Goal: Use online tool/utility: Utilize a website feature to perform a specific function

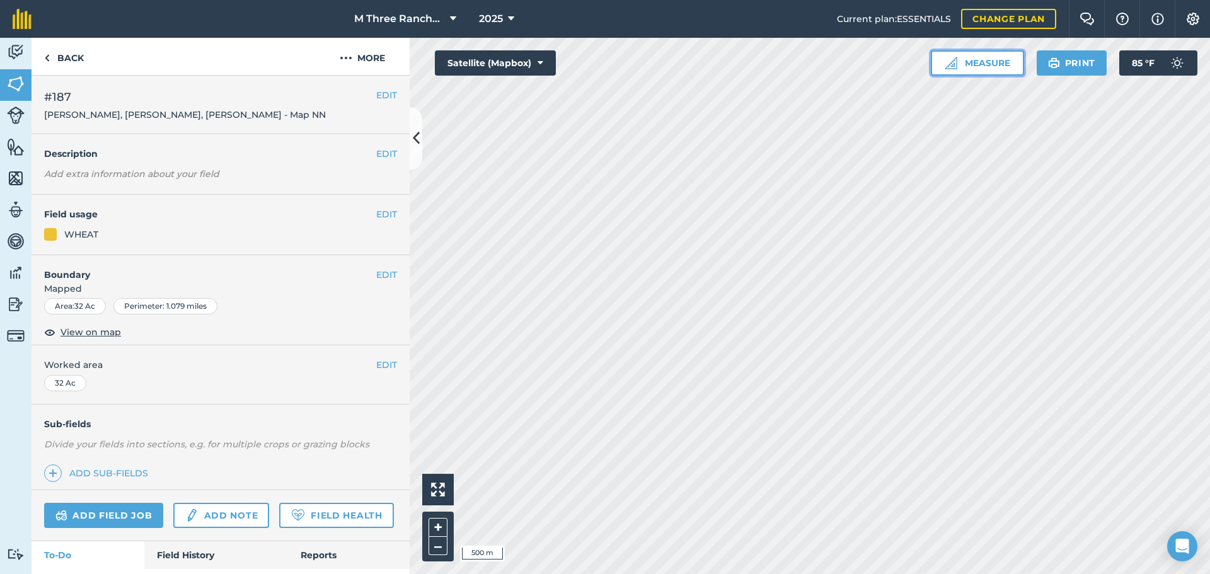
click at [1005, 64] on button "Measure" at bounding box center [977, 62] width 93 height 25
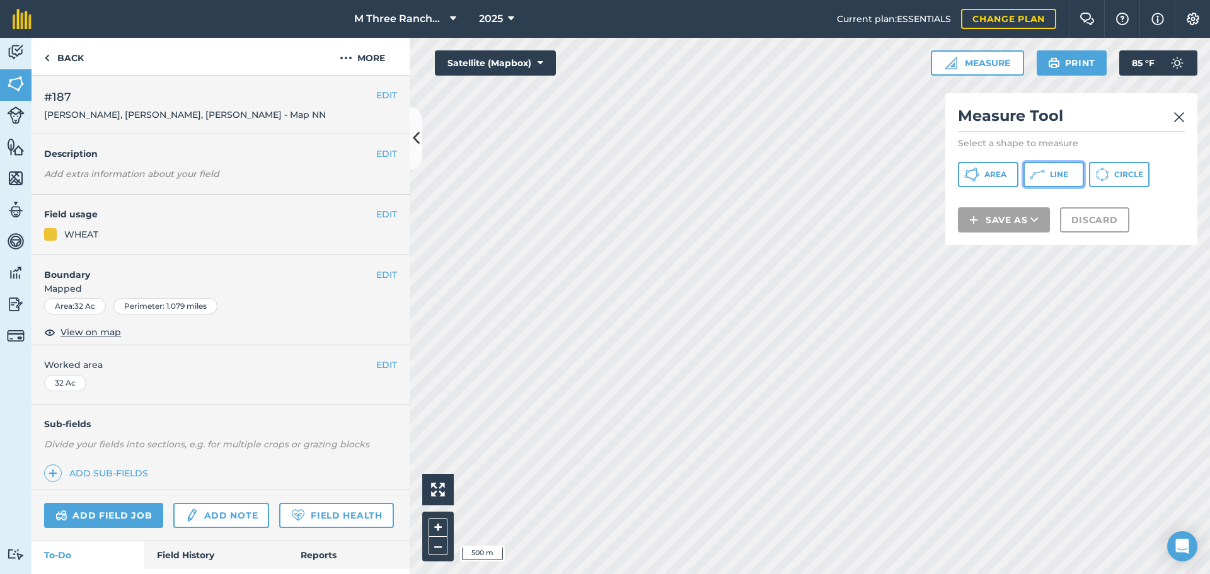
click at [1052, 174] on span "Line" at bounding box center [1059, 175] width 18 height 10
click at [1181, 113] on img at bounding box center [1179, 117] width 11 height 15
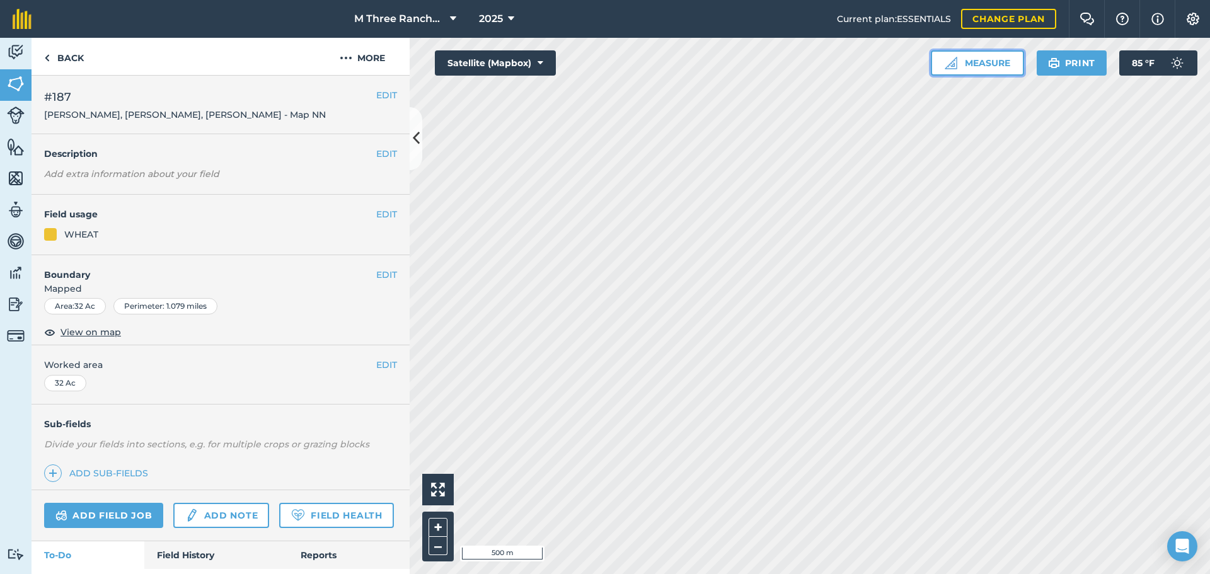
click at [1002, 62] on button "Measure" at bounding box center [977, 62] width 93 height 25
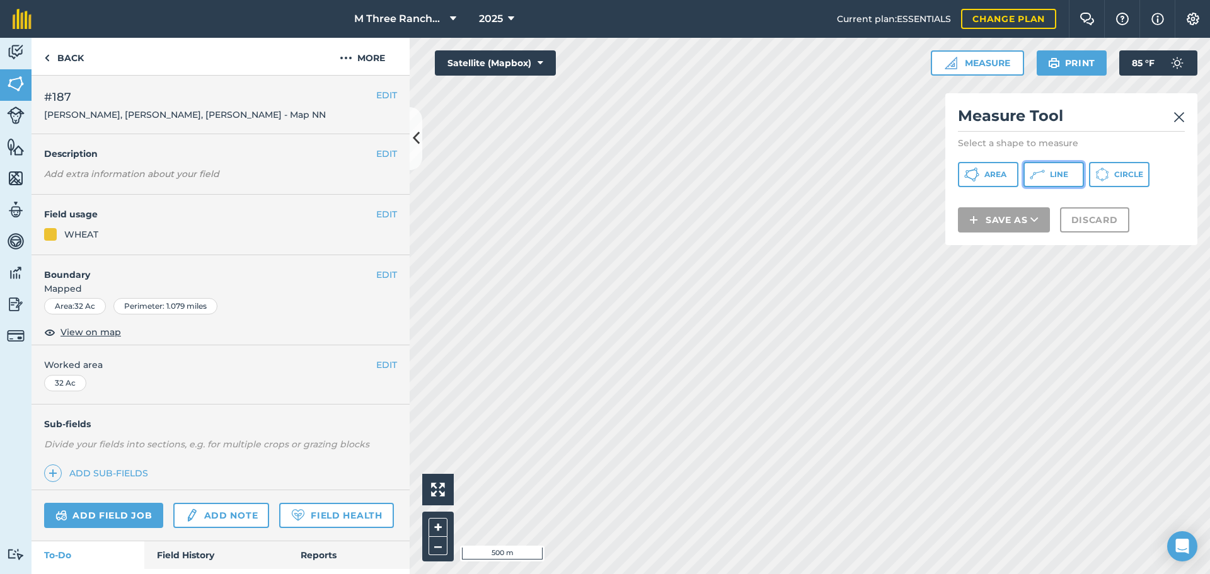
click at [978, 175] on icon at bounding box center [975, 177] width 3 height 4
click at [1179, 118] on img at bounding box center [1179, 117] width 11 height 15
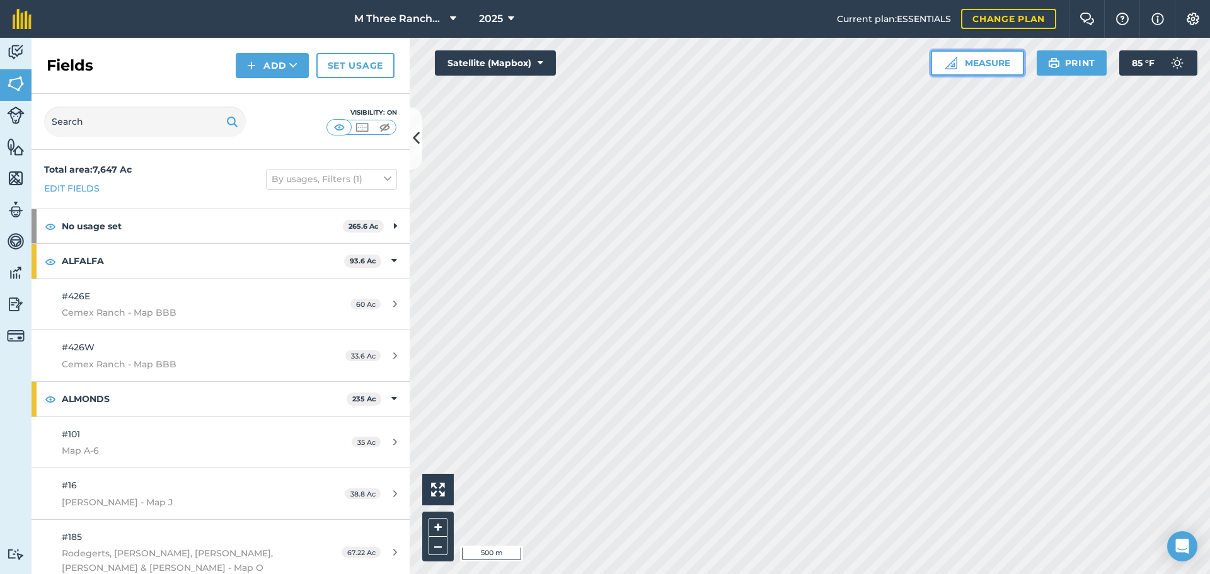
click at [996, 64] on button "Measure" at bounding box center [977, 62] width 93 height 25
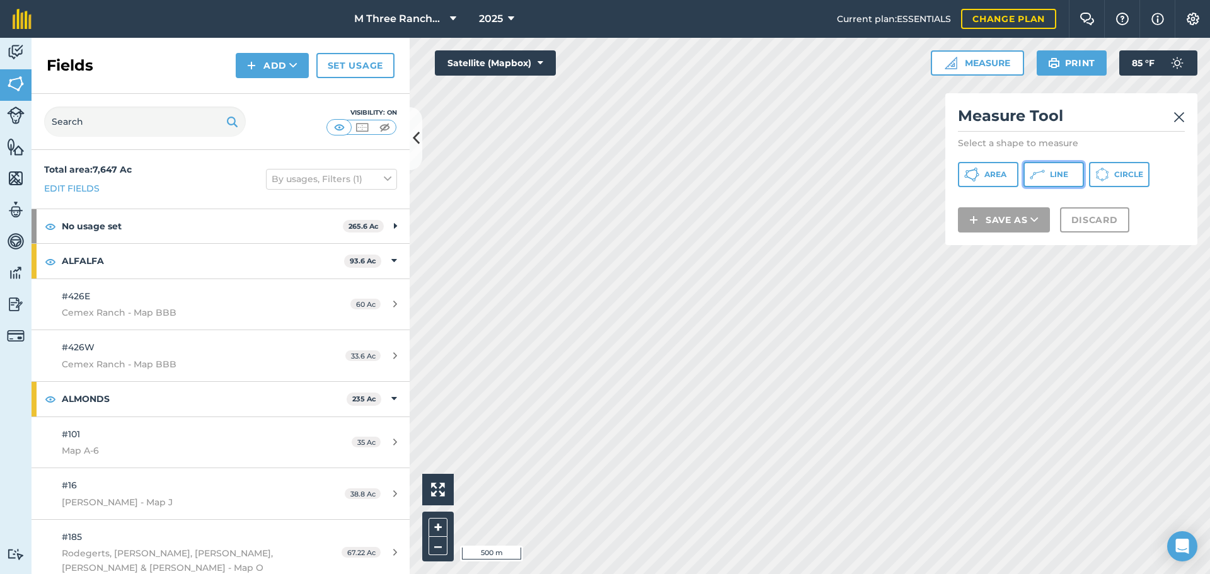
click at [1049, 173] on button "Line" at bounding box center [1054, 174] width 61 height 25
click at [1015, 241] on div "Click to start drawing i 200 m + – Satellite (Mapbox) Measure Measure Tool Sele…" at bounding box center [810, 306] width 800 height 536
click at [1178, 119] on img at bounding box center [1179, 117] width 11 height 15
